Goal: Task Accomplishment & Management: Complete application form

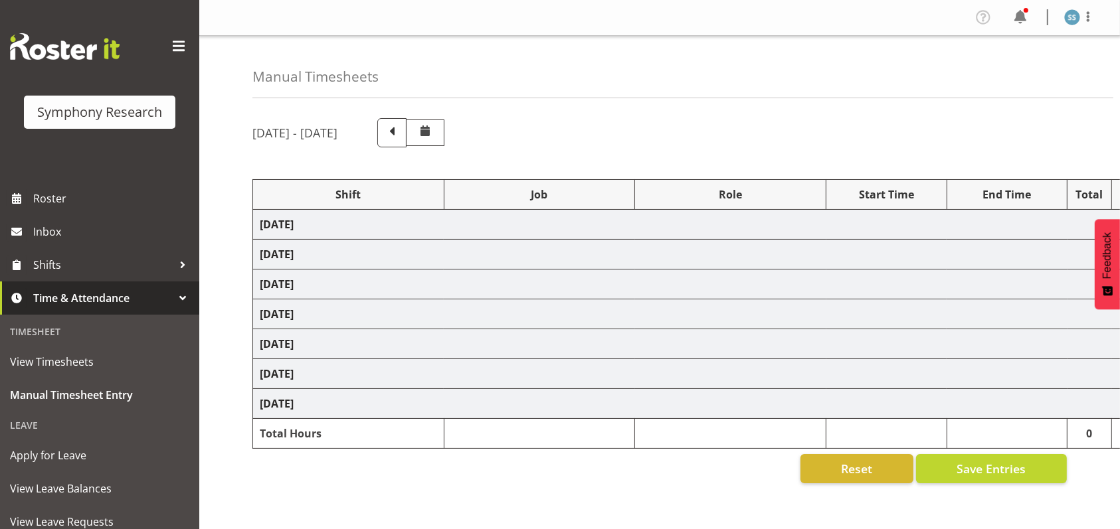
select select "26078"
select select "9426"
select select "47"
select select "26078"
select select "9636"
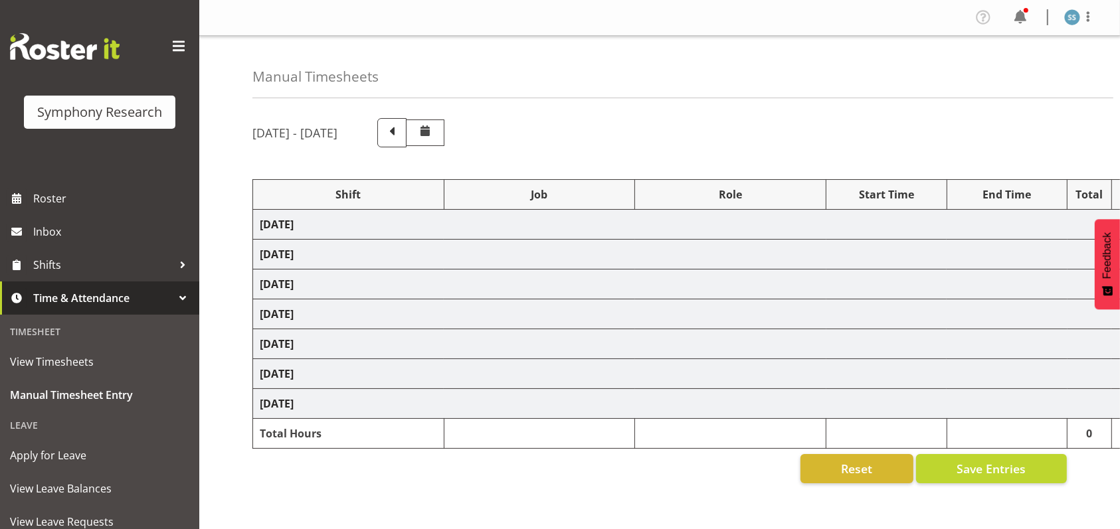
select select "26078"
select select "9426"
select select "47"
select select "26078"
select select "9636"
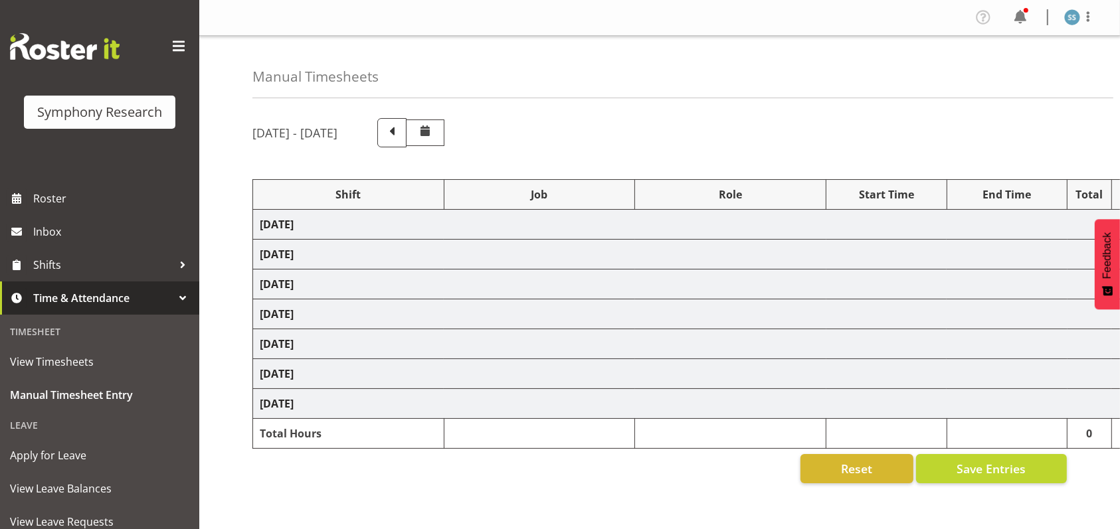
select select
select select "9426"
select select "47"
select select "26078"
select select "9636"
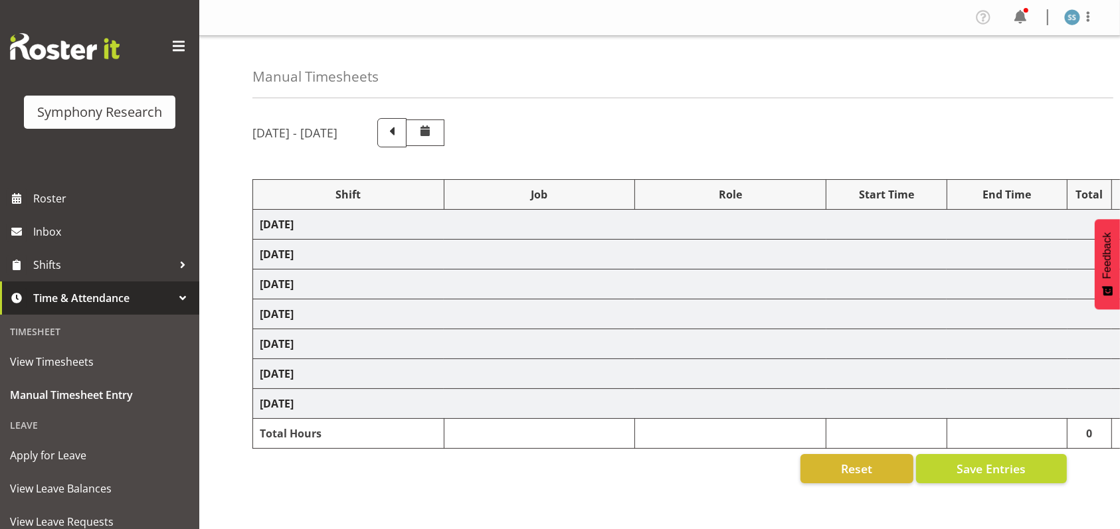
select select "47"
select select "26078"
select select "9636"
select select "47"
select select "48116"
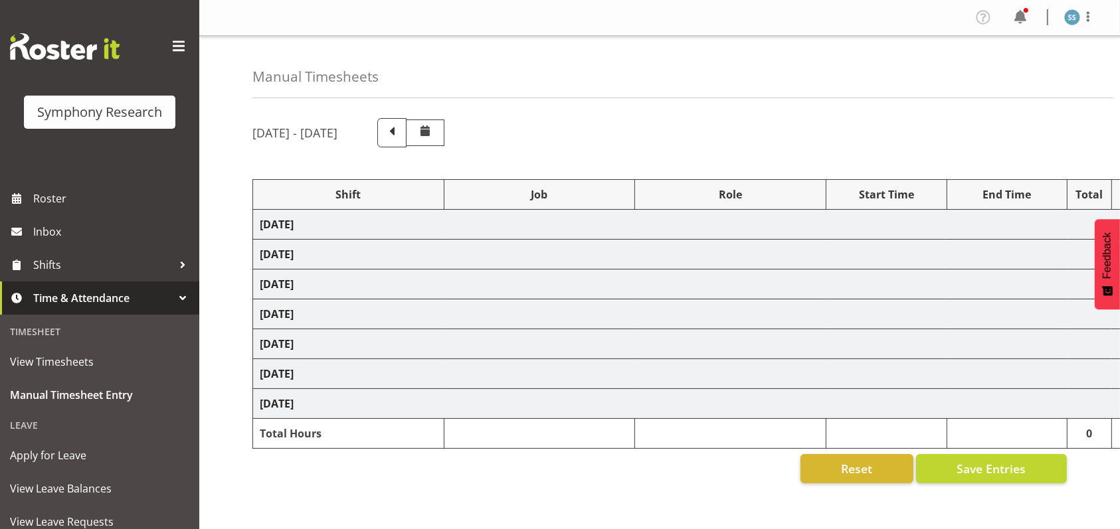
select select "10536"
select select "48116"
select select "10536"
select select "47"
select select "56692"
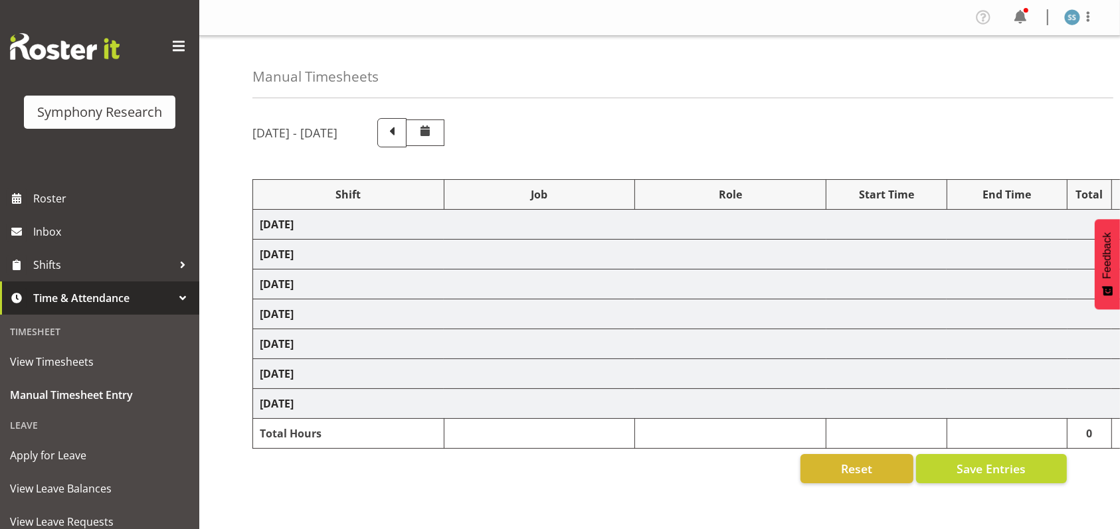
select select "10499"
select select "47"
select select "26078"
select select "10536"
select select "47"
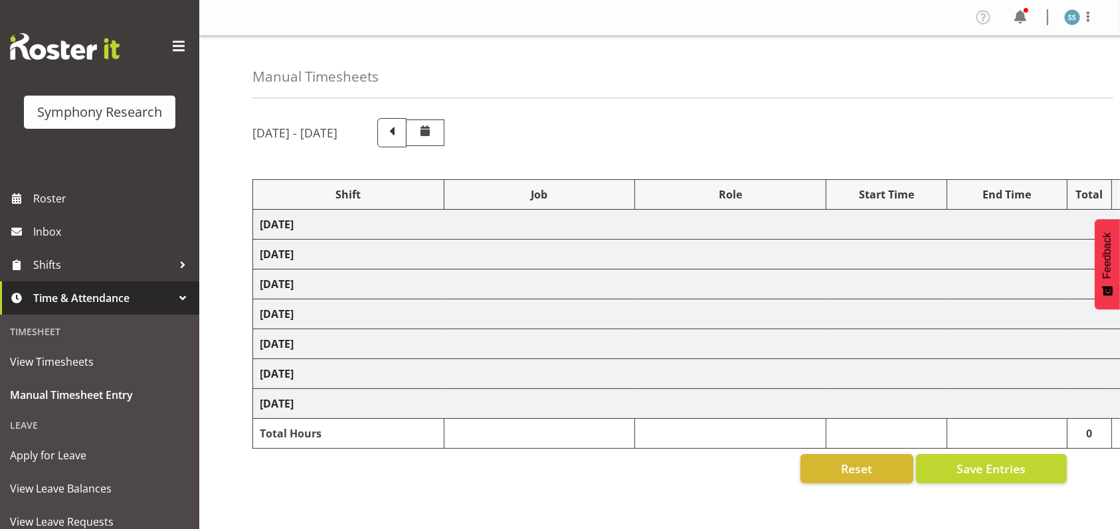
select select "26078"
select select "743"
select select "26078"
select select "743"
select select "47"
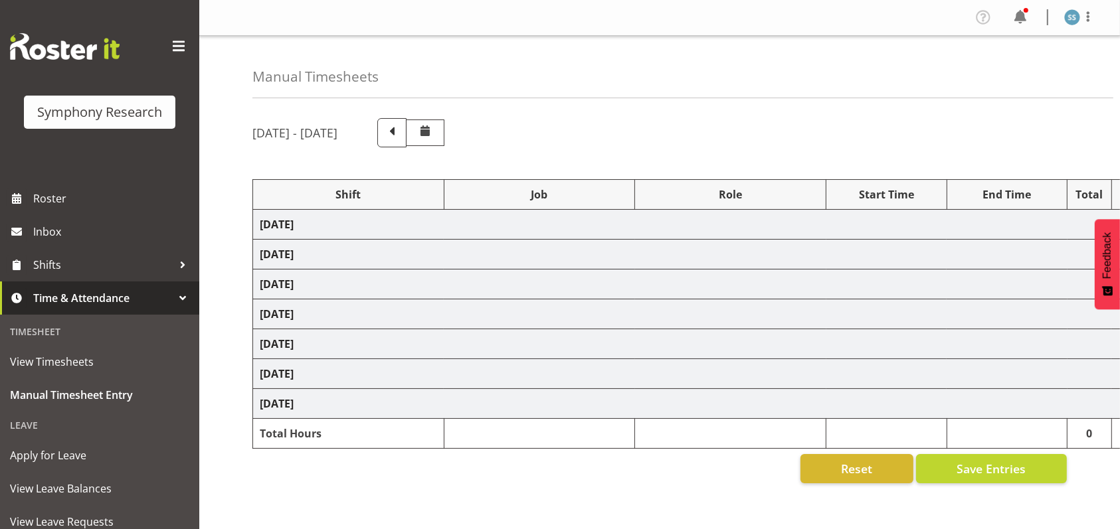
select select "26078"
select select "10536"
select select "47"
select select "26078"
select select "9636"
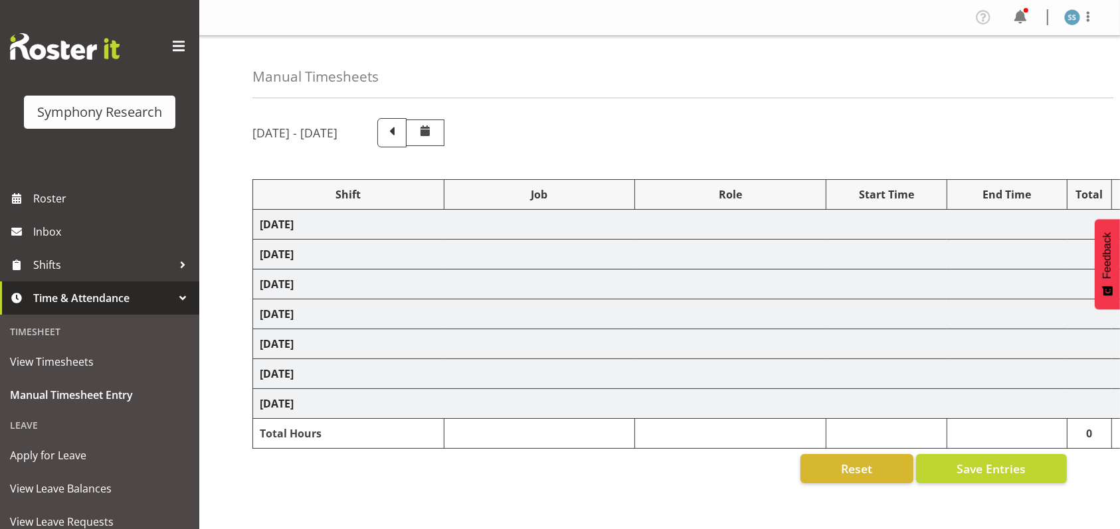
select select "47"
select select "48116"
select select "10239"
select select "47"
select select
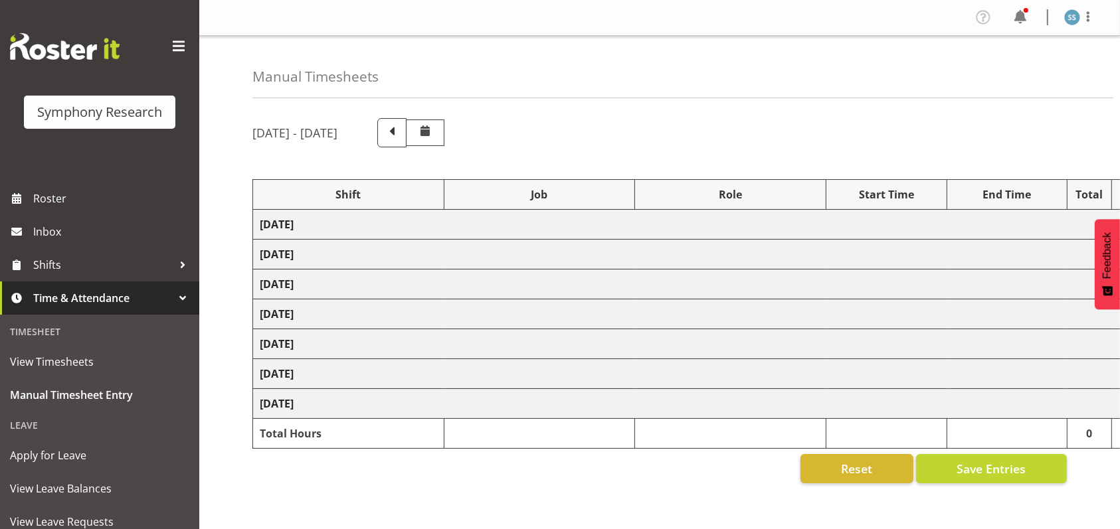
select select "10527"
select select "47"
select select "26078"
select select "10549"
select select "47"
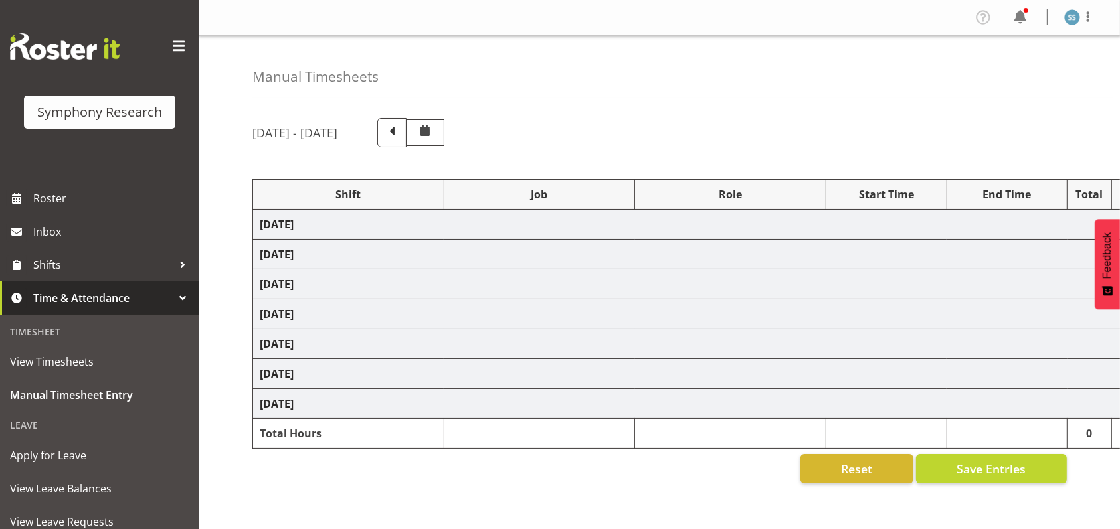
select select "26078"
select select "10536"
select select "47"
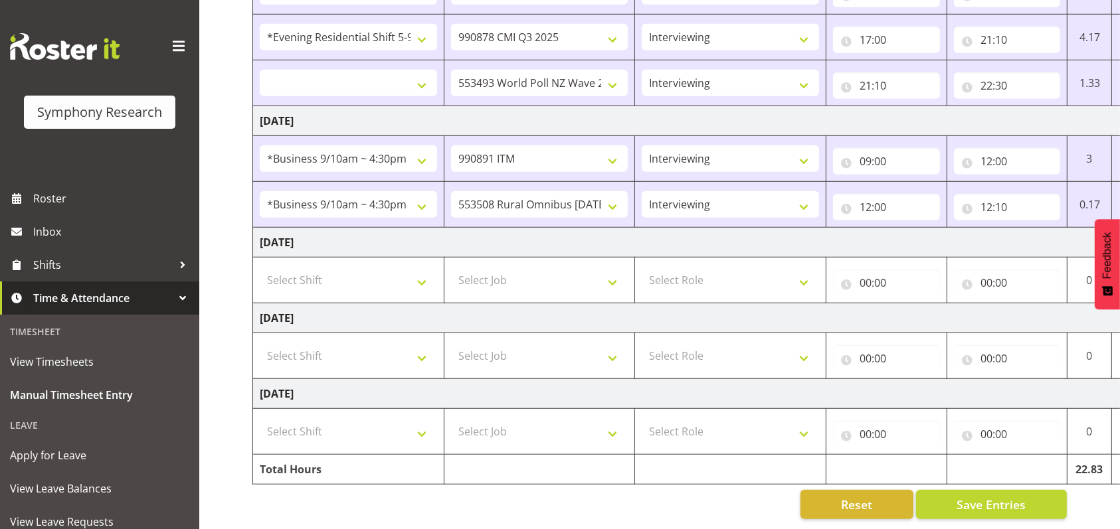
scroll to position [983, 0]
click at [426, 268] on select "Select Shift !!Weekend Residential (Roster IT Shift Label) *Business 9/10am ~ 4…" at bounding box center [348, 280] width 177 height 27
select select "26078"
click at [260, 267] on select "Select Shift !!Weekend Residential (Roster IT Shift Label) *Business 9/10am ~ 4…" at bounding box center [348, 280] width 177 height 27
select select
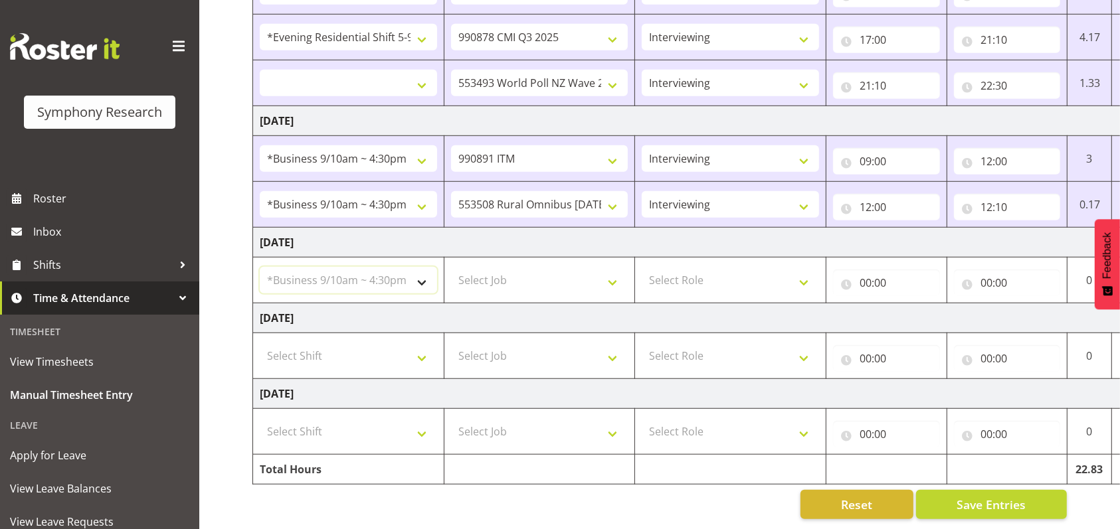
select select
click at [608, 267] on select "Select Job 550060 IF Admin 553492 World Poll Aus Wave 2 Main 2025 553493 World …" at bounding box center [539, 280] width 177 height 27
select select "10549"
click at [451, 267] on select "Select Job 550060 IF Admin 553492 World Poll Aus Wave 2 Main 2025 553493 World …" at bounding box center [539, 280] width 177 height 27
select select
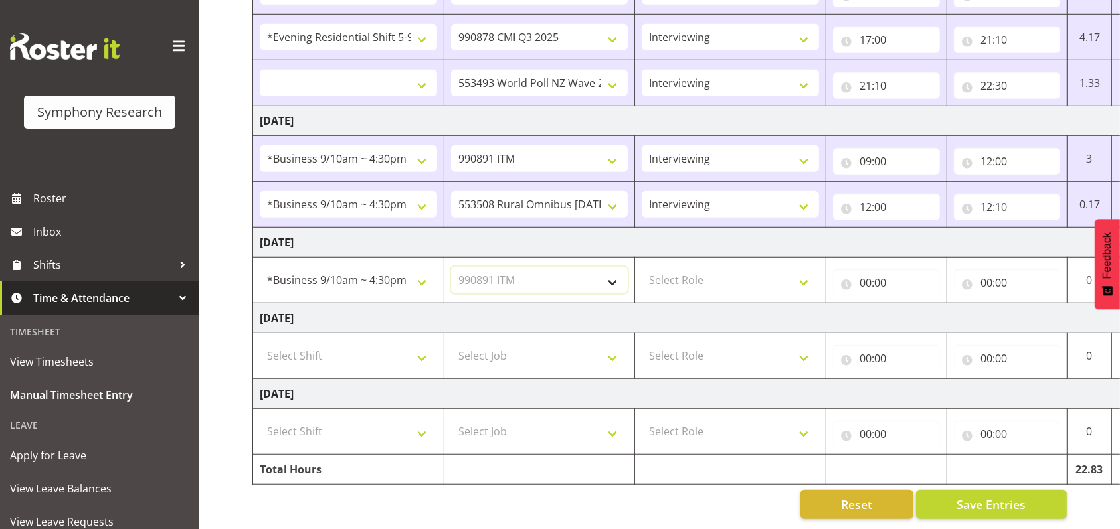
select select
click at [802, 267] on select "Select Role Briefing Interviewing" at bounding box center [730, 280] width 177 height 27
select select "47"
click at [642, 267] on select "Select Role Briefing Interviewing" at bounding box center [730, 280] width 177 height 27
select select
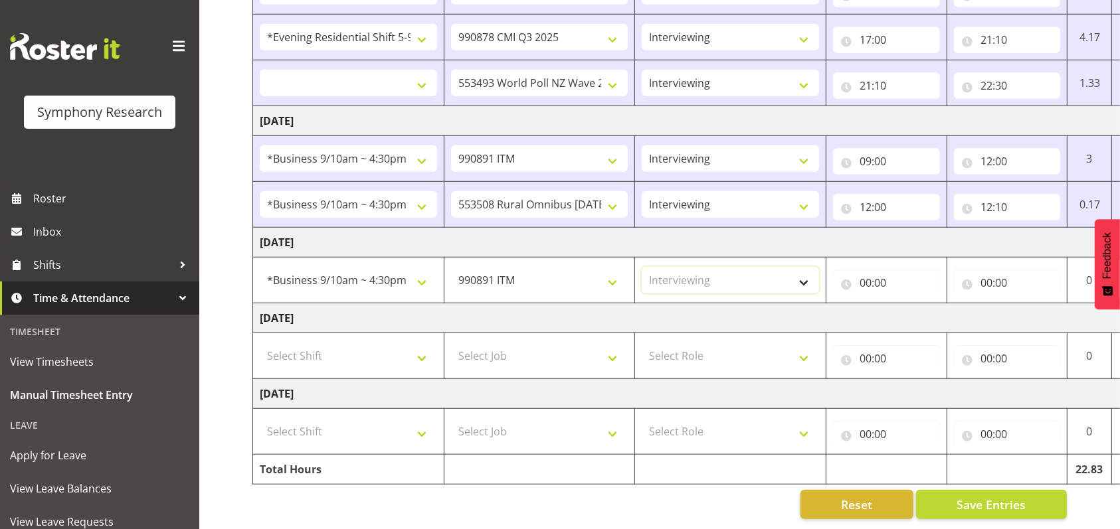
select select
click at [867, 270] on input "00:00" at bounding box center [886, 283] width 107 height 27
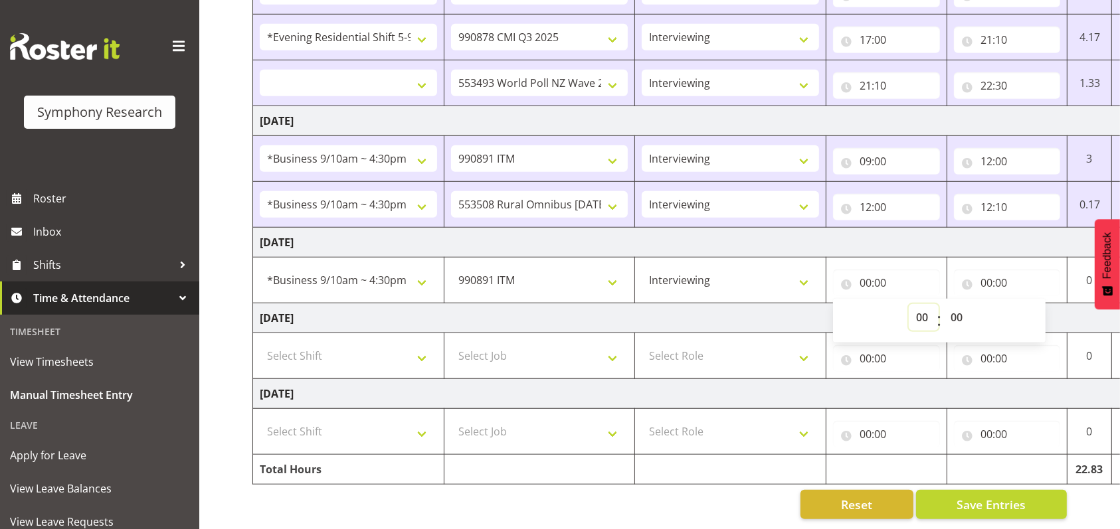
click at [922, 304] on select "00 01 02 03 04 05 06 07 08 09 10 11 12 13 14 15 16 17 18 19 20 21 22 23" at bounding box center [924, 317] width 30 height 27
select select "9"
click at [909, 304] on select "00 01 02 03 04 05 06 07 08 09 10 11 12 13 14 15 16 17 18 19 20 21 22 23" at bounding box center [924, 317] width 30 height 27
select select
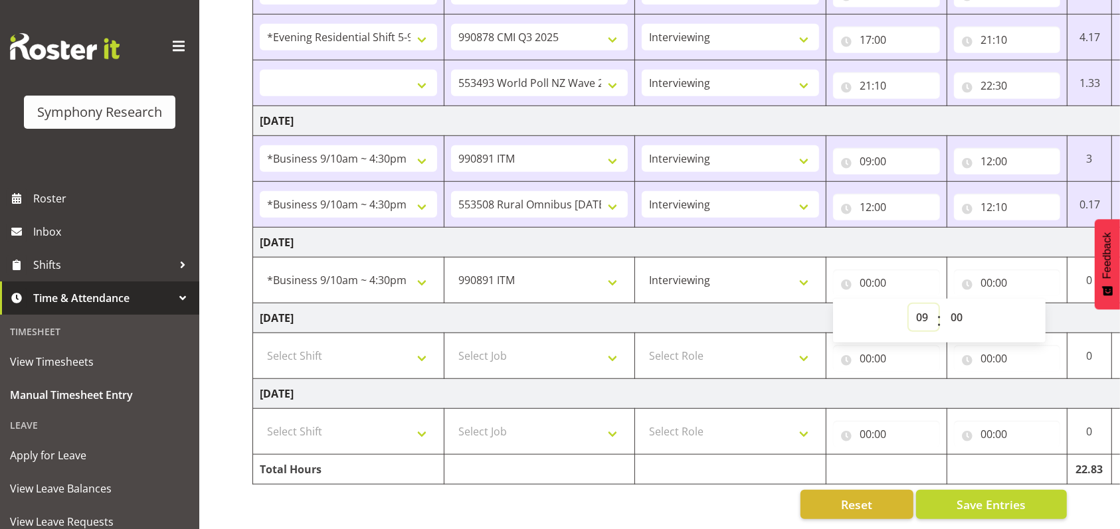
type input "09:00"
click at [982, 270] on input "00:00" at bounding box center [1007, 283] width 107 height 27
drag, startPoint x: 1036, startPoint y: 302, endPoint x: 1032, endPoint y: 293, distance: 9.3
click at [1036, 304] on select "00 01 02 03 04 05 06 07 08 09 10 11 12 13 14 15 16 17 18 19 20 21 22 23" at bounding box center [1045, 317] width 30 height 27
select select "12"
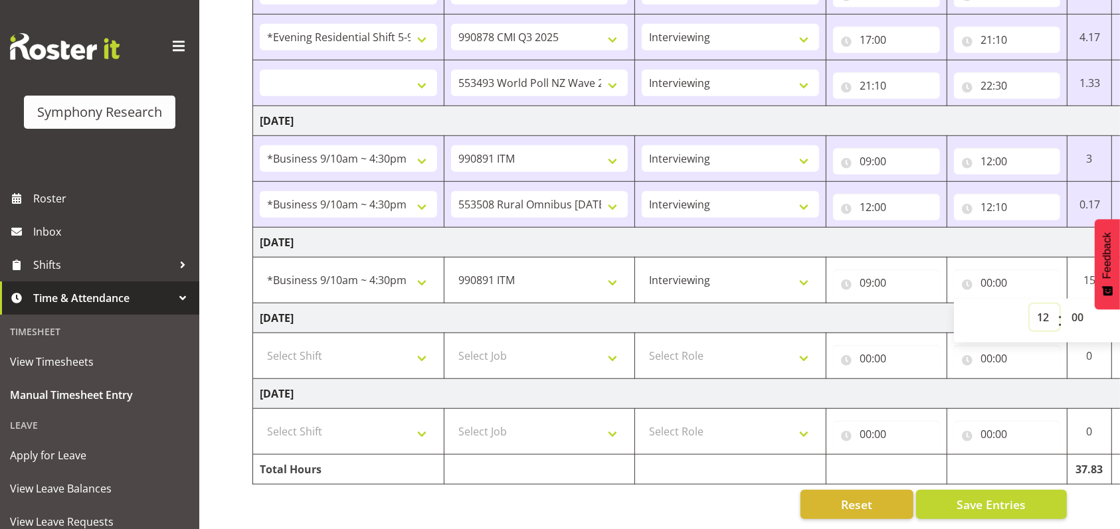
click at [1030, 304] on select "00 01 02 03 04 05 06 07 08 09 10 11 12 13 14 15 16 17 18 19 20 21 22 23" at bounding box center [1045, 317] width 30 height 27
select select
type input "12:00"
click at [425, 347] on select "Select Shift !!Weekend Residential (Roster IT Shift Label) *Business 9/10am ~ 4…" at bounding box center [348, 356] width 177 height 27
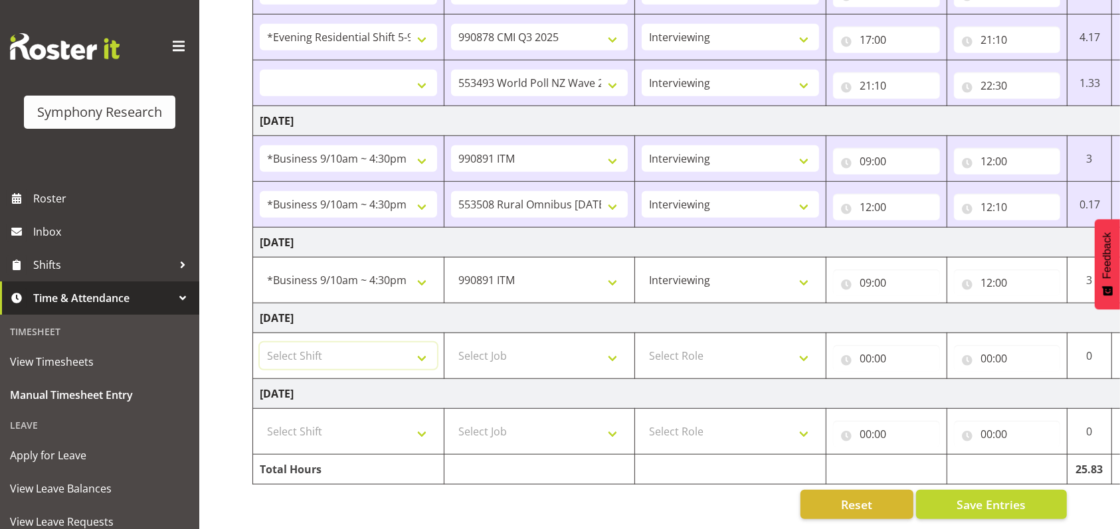
select select "17154"
click at [260, 343] on select "Select Shift !!Weekend Residential (Roster IT Shift Label) *Business 9/10am ~ 4…" at bounding box center [348, 356] width 177 height 27
select select
click at [612, 345] on select "Select Job 550060 IF Admin 553492 World Poll Aus Wave 2 Main 2025 553493 World …" at bounding box center [539, 356] width 177 height 27
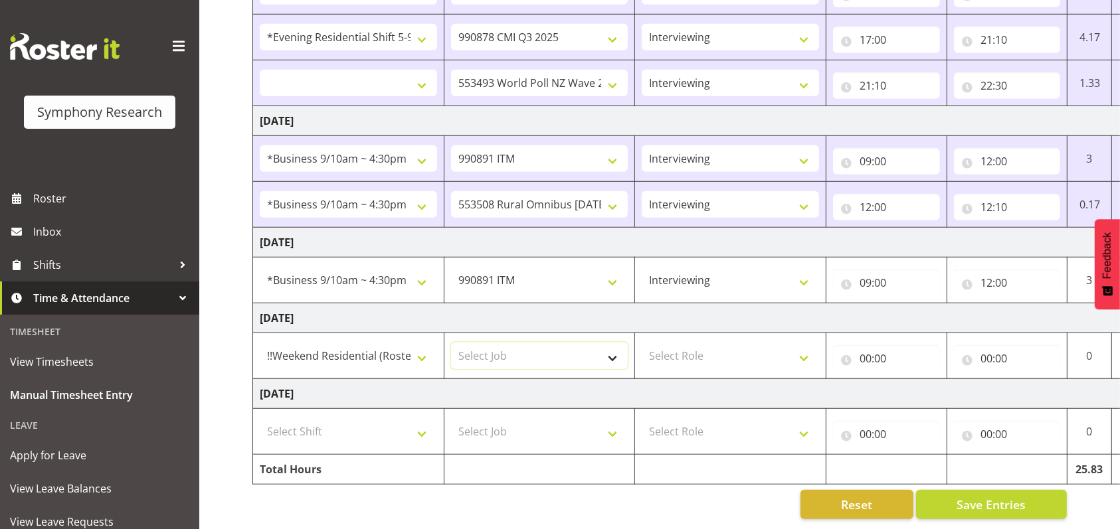
select select "10549"
click at [451, 343] on select "Select Job 550060 IF Admin 553492 World Poll Aus Wave 2 Main 2025 553493 World …" at bounding box center [539, 356] width 177 height 27
select select
click at [807, 343] on select "Select Role Briefing Interviewing" at bounding box center [730, 356] width 177 height 27
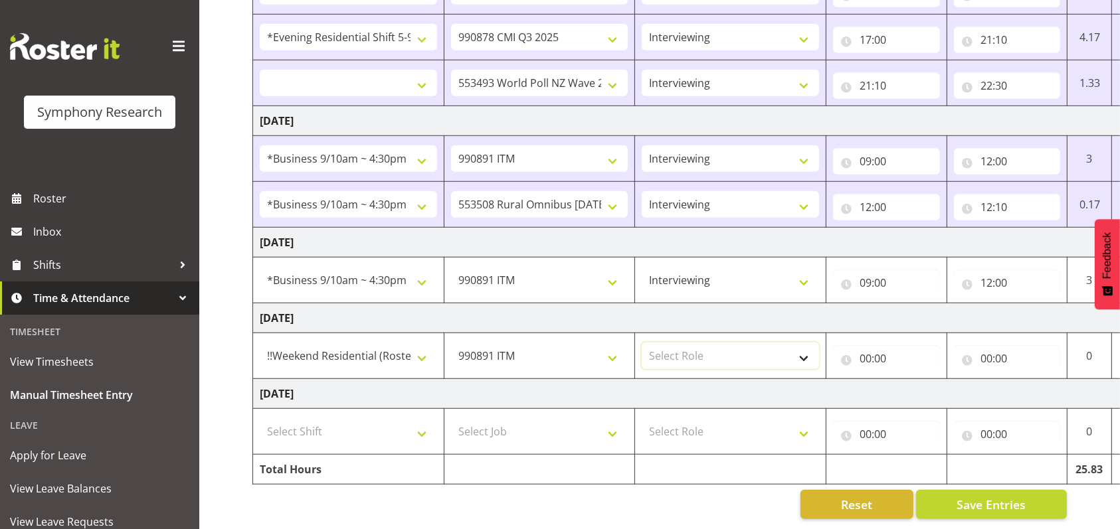
select select "47"
click at [642, 343] on select "Select Role Briefing Interviewing" at bounding box center [730, 356] width 177 height 27
select select
click at [862, 345] on input "00:00" at bounding box center [886, 358] width 107 height 27
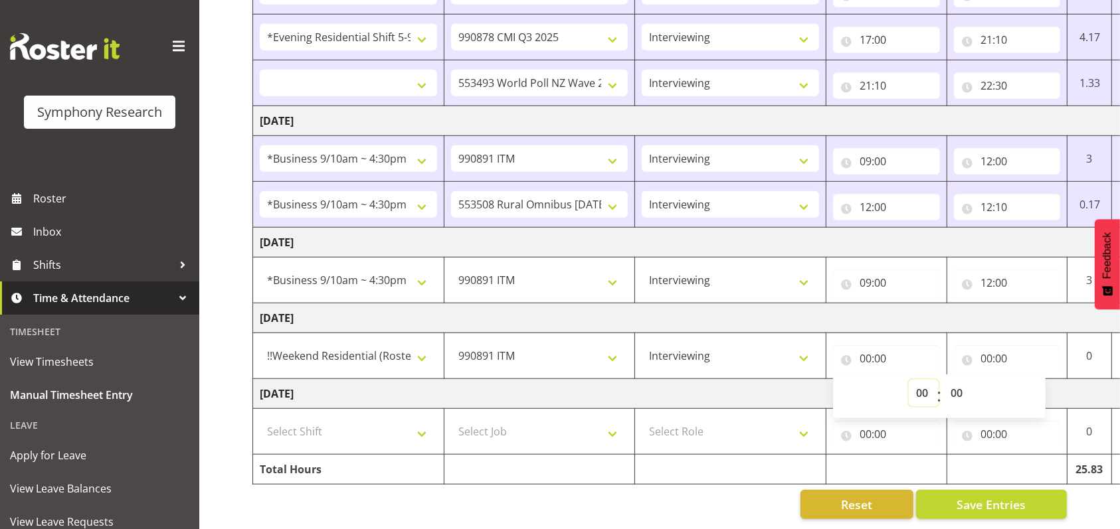
click at [919, 380] on select "00 01 02 03 04 05 06 07 08 09 10 11 12 13 14 15 16 17 18 19 20 21 22 23" at bounding box center [924, 393] width 30 height 27
select select "12"
click at [909, 380] on select "00 01 02 03 04 05 06 07 08 09 10 11 12 13 14 15 16 17 18 19 20 21 22 23" at bounding box center [924, 393] width 30 height 27
select select
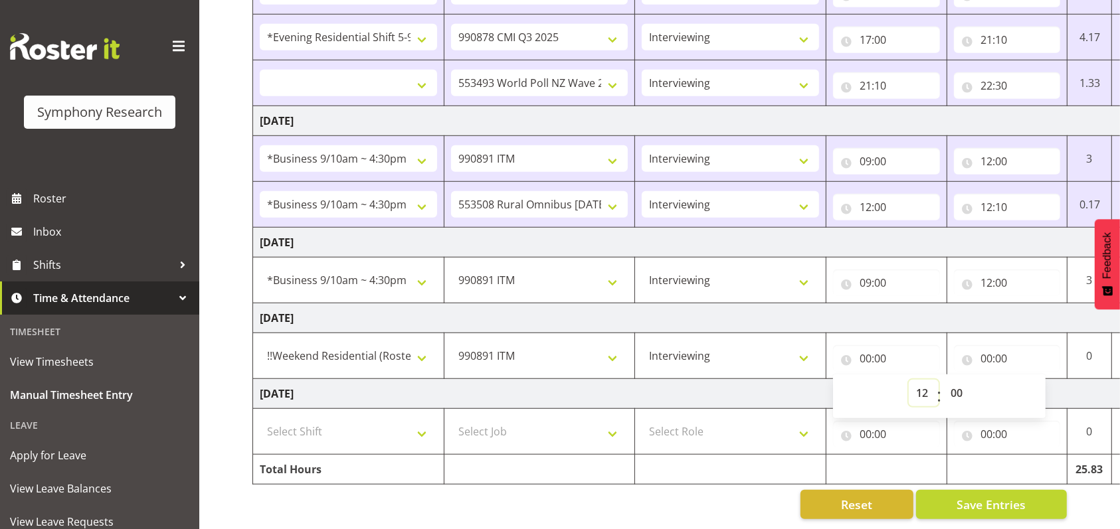
type input "12:00"
click at [981, 345] on input "00:00" at bounding box center [1007, 358] width 107 height 27
click at [1051, 380] on select "00 01 02 03 04 05 06 07 08 09 10 11 12 13 14 15 16 17 18 19 20 21 22 23" at bounding box center [1045, 393] width 30 height 27
select select "16"
click at [1030, 380] on select "00 01 02 03 04 05 06 07 08 09 10 11 12 13 14 15 16 17 18 19 20 21 22 23" at bounding box center [1045, 393] width 30 height 27
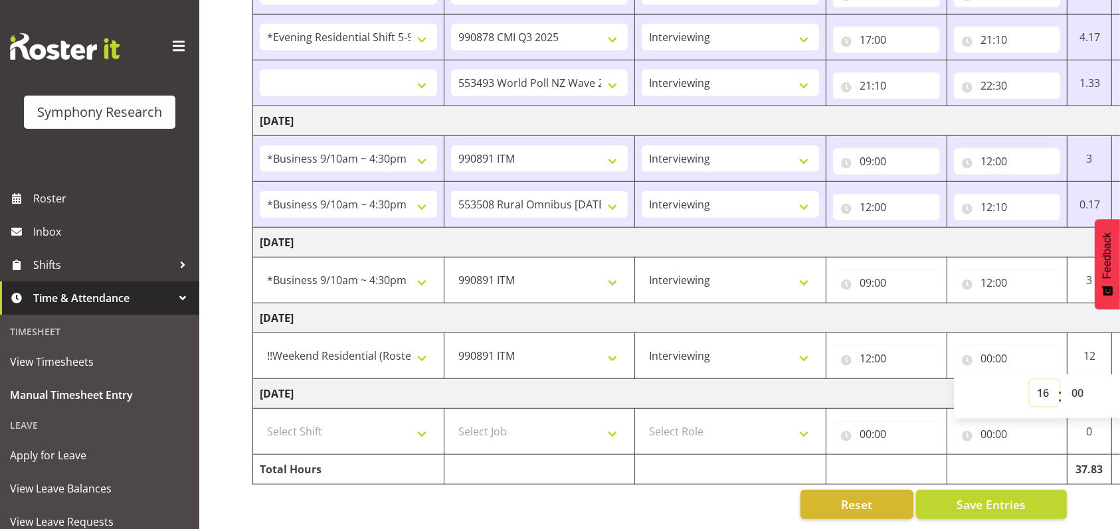
select select
type input "16:00"
click at [969, 496] on span "Save Entries" at bounding box center [991, 504] width 69 height 17
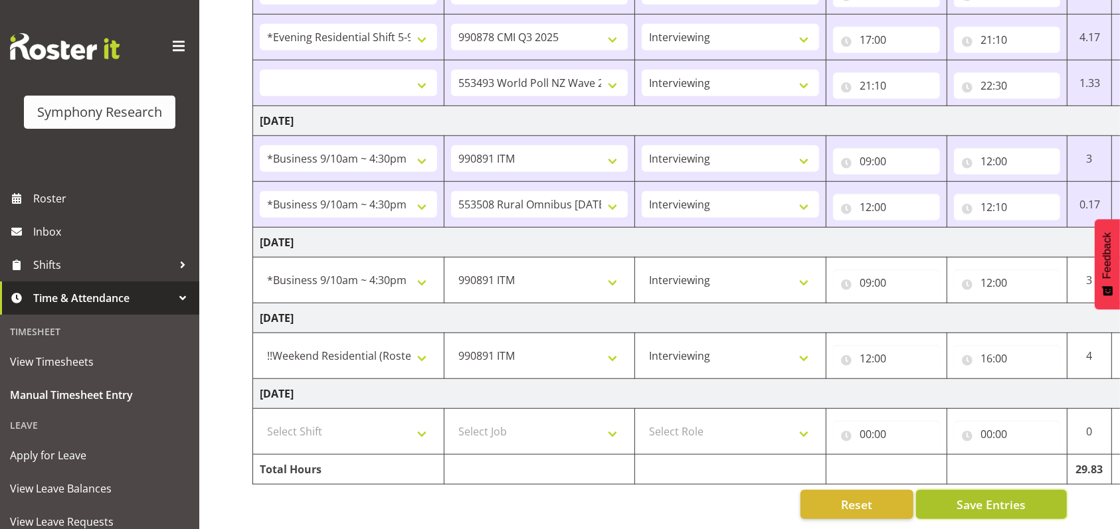
select select
